Goal: Transaction & Acquisition: Subscribe to service/newsletter

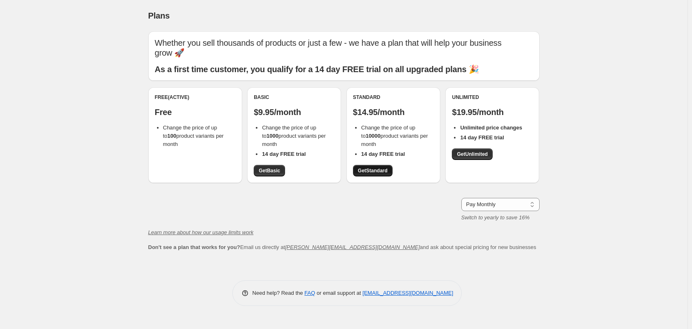
click at [371, 169] on span "Get Standard" at bounding box center [373, 170] width 30 height 7
